Goal: Information Seeking & Learning: Learn about a topic

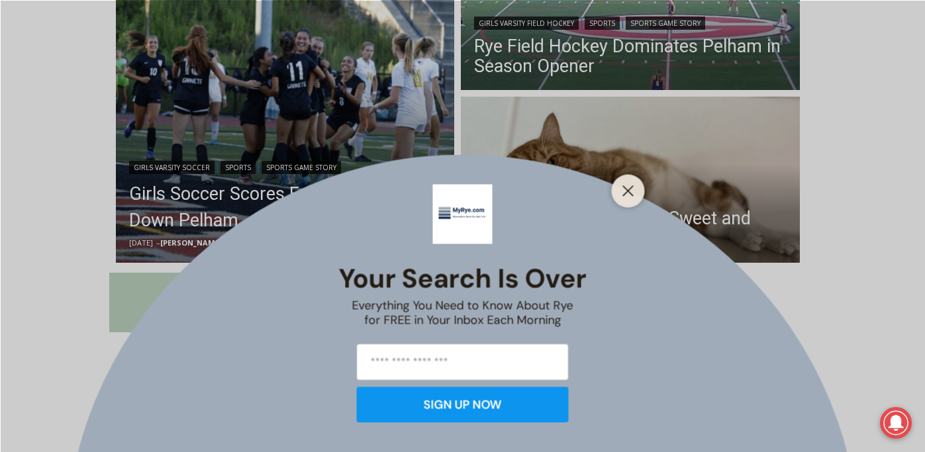
scroll to position [446, 0]
click at [631, 186] on line "Close" at bounding box center [627, 190] width 9 height 9
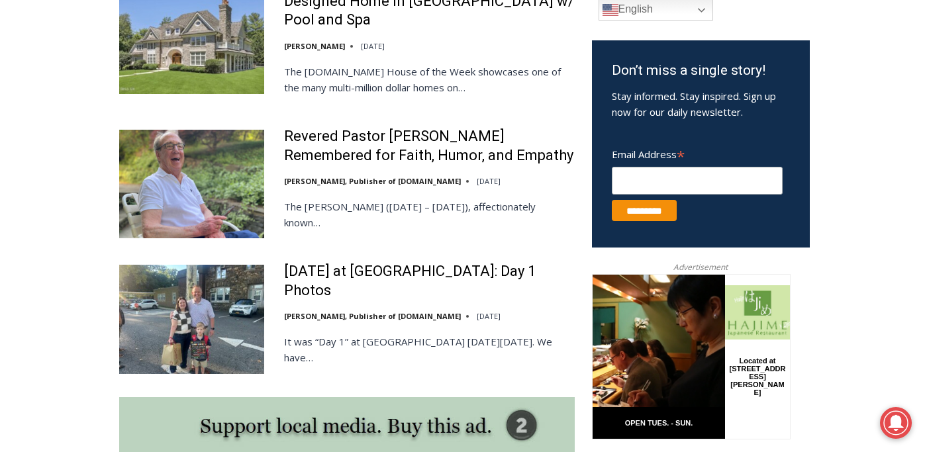
scroll to position [823, 0]
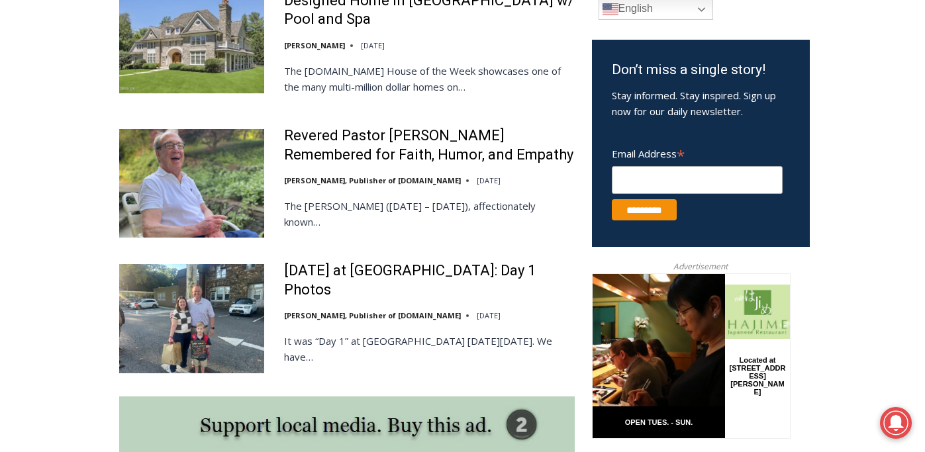
click at [218, 296] on img at bounding box center [191, 318] width 145 height 109
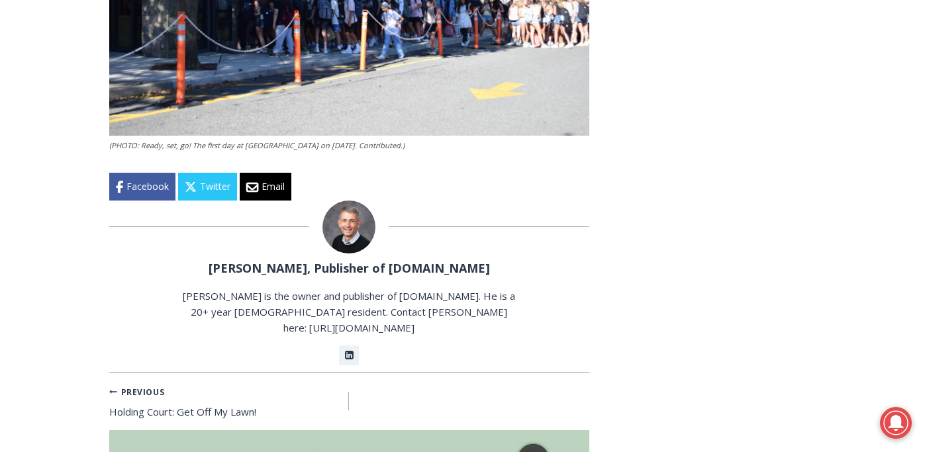
scroll to position [2756, 0]
